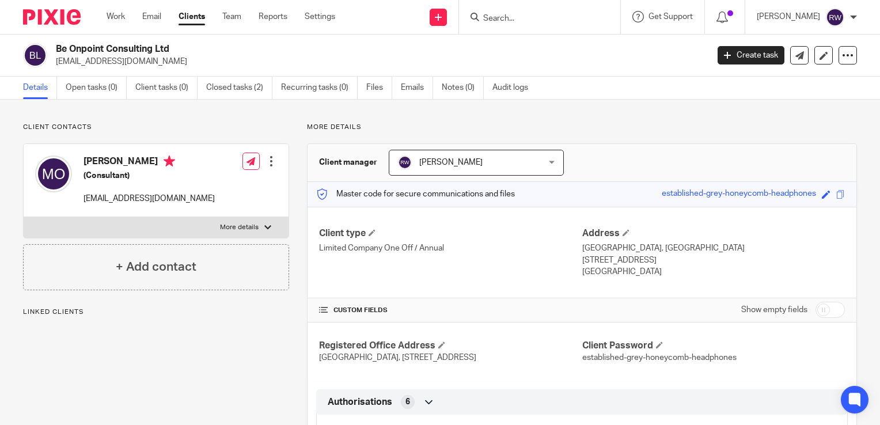
click at [518, 14] on input "Search" at bounding box center [534, 19] width 104 height 10
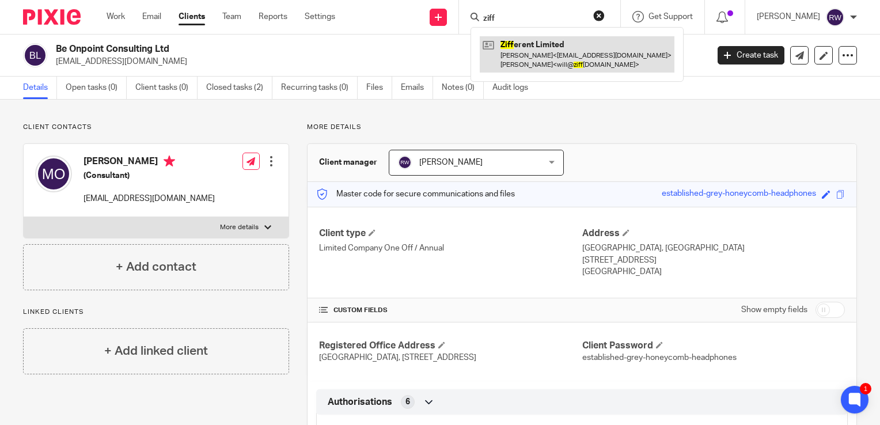
type input "ziff"
click at [531, 49] on link at bounding box center [577, 54] width 195 height 36
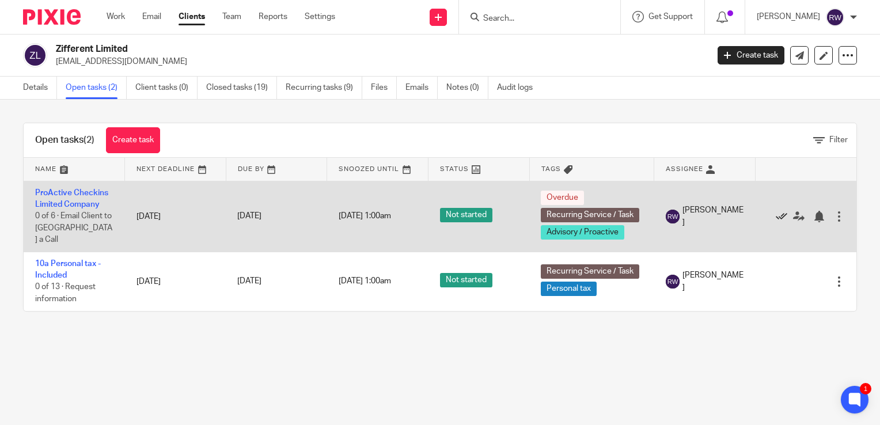
click at [776, 213] on icon at bounding box center [782, 217] width 12 height 12
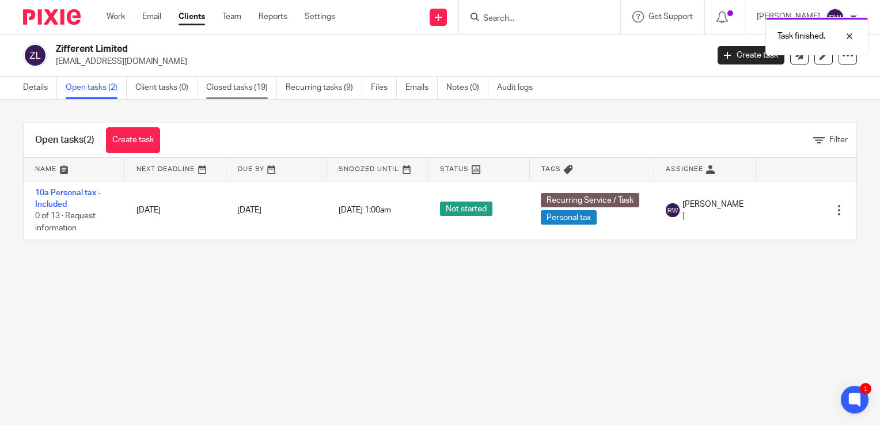
click at [231, 87] on link "Closed tasks (19)" at bounding box center [241, 88] width 71 height 22
